Goal: Check status: Check status

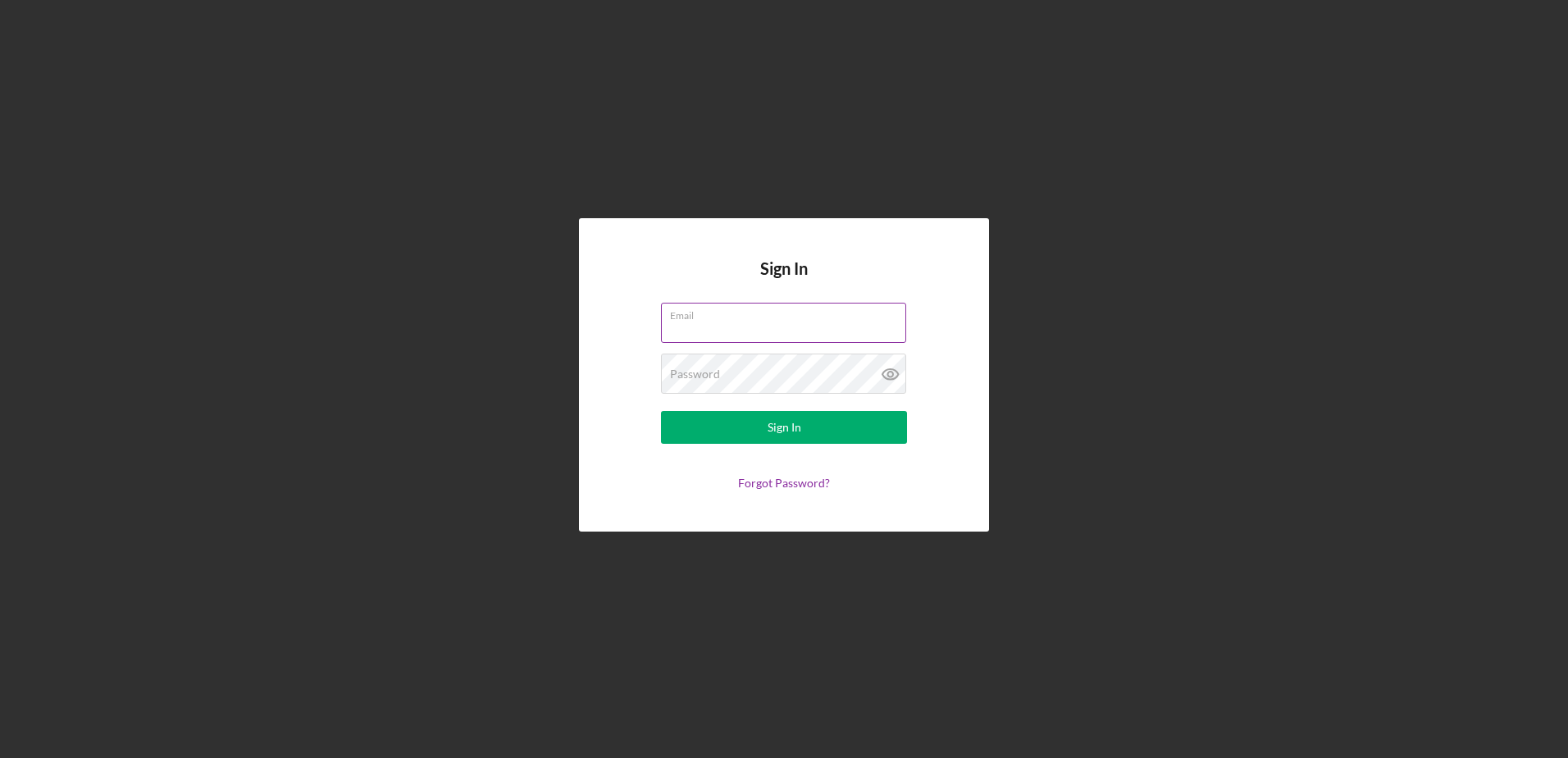
click at [705, 336] on input "Email" at bounding box center [784, 322] width 245 height 39
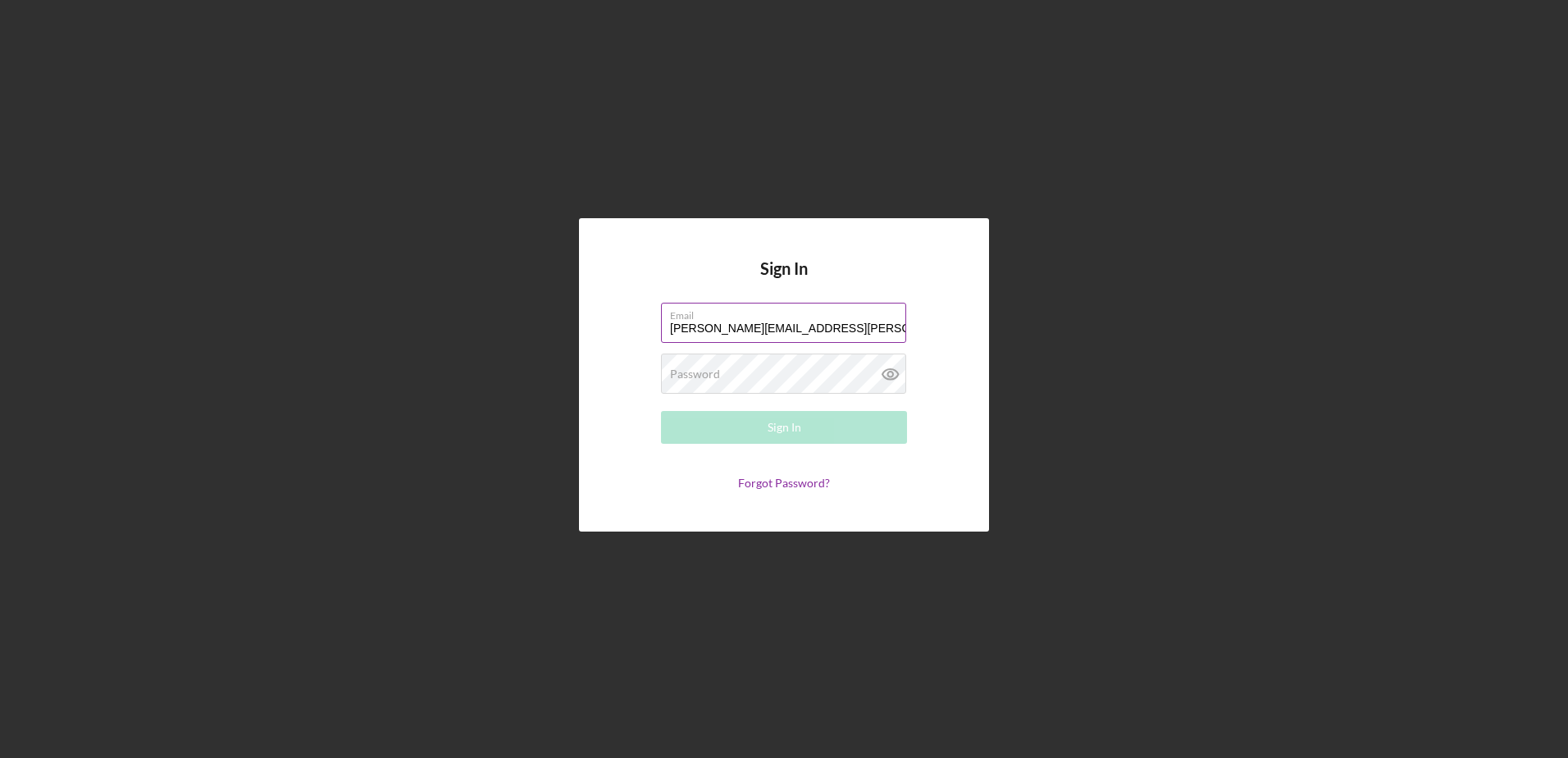
type input "[PERSON_NAME][EMAIL_ADDRESS][PERSON_NAME][DOMAIN_NAME]"
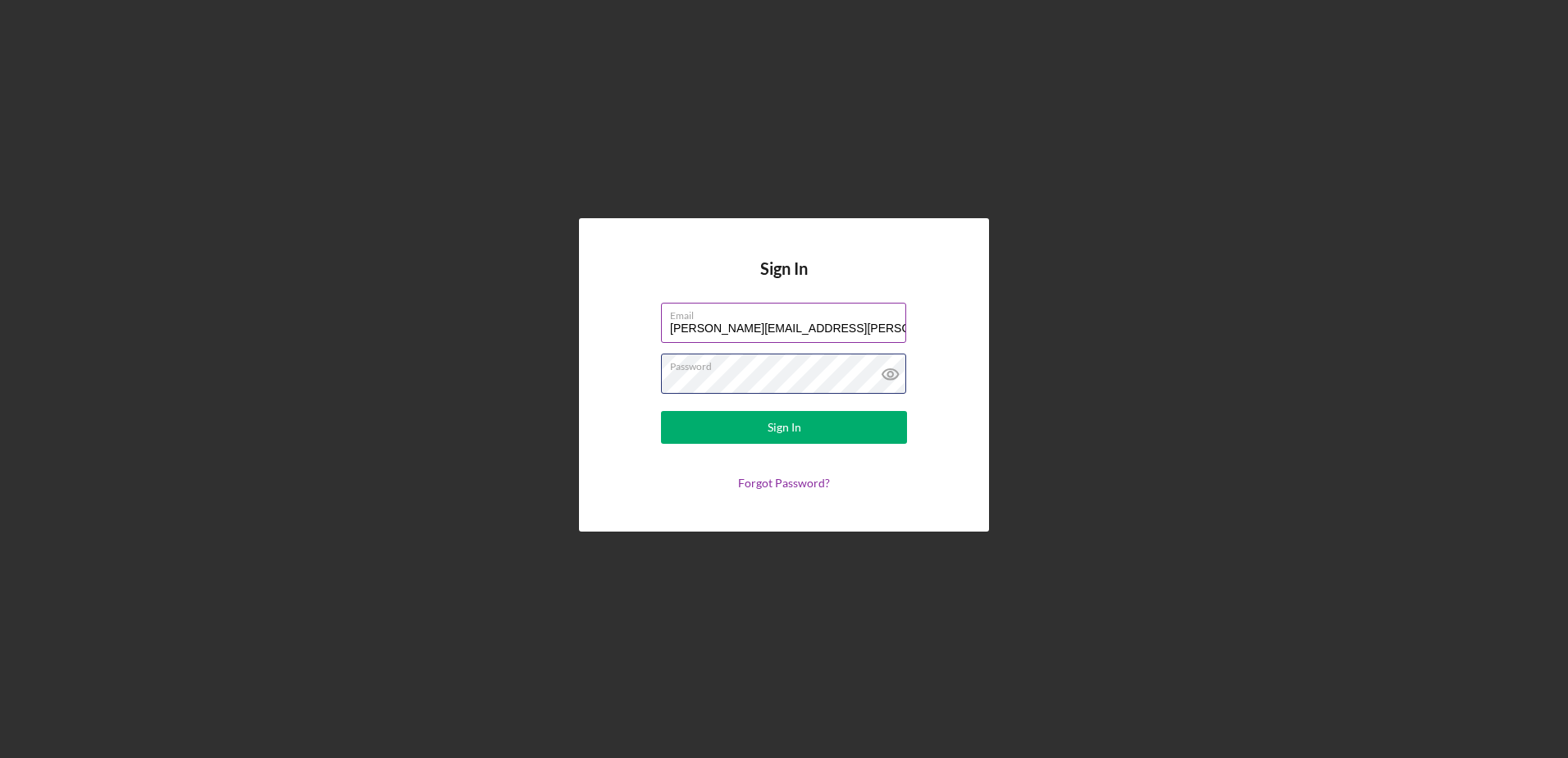
click at [662, 411] on button "Sign In" at bounding box center [784, 427] width 246 height 33
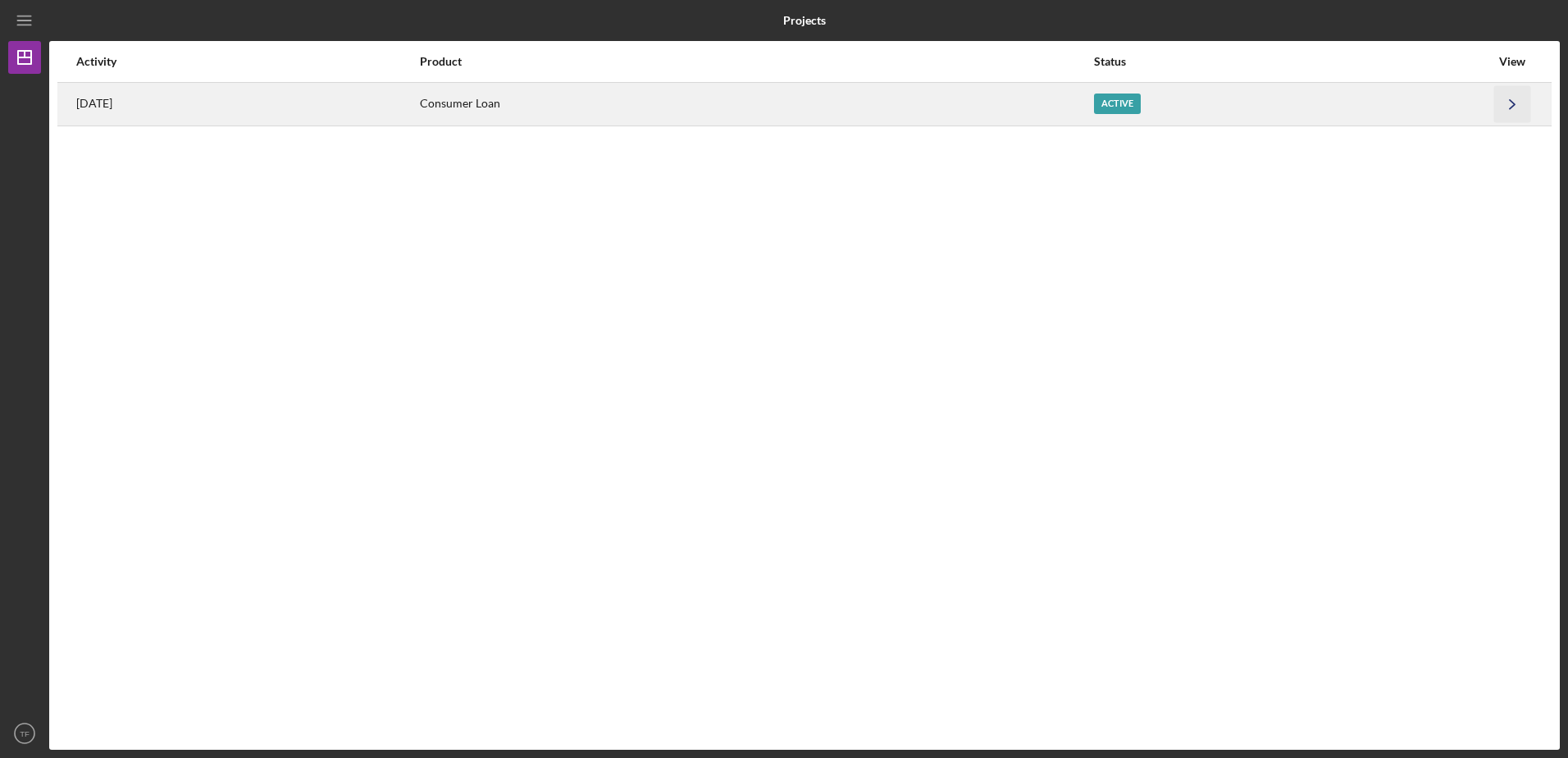
click at [1513, 103] on polyline "button" at bounding box center [1512, 103] width 5 height 9
